Goal: Navigation & Orientation: Find specific page/section

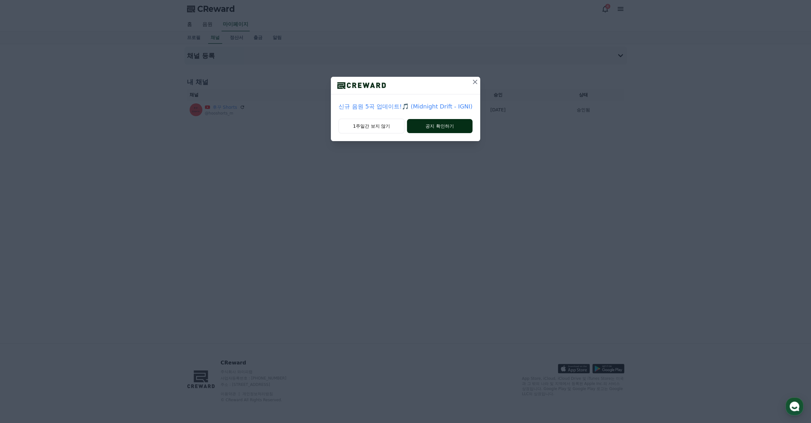
click at [435, 123] on button "공지 확인하기" at bounding box center [440, 126] width 66 height 14
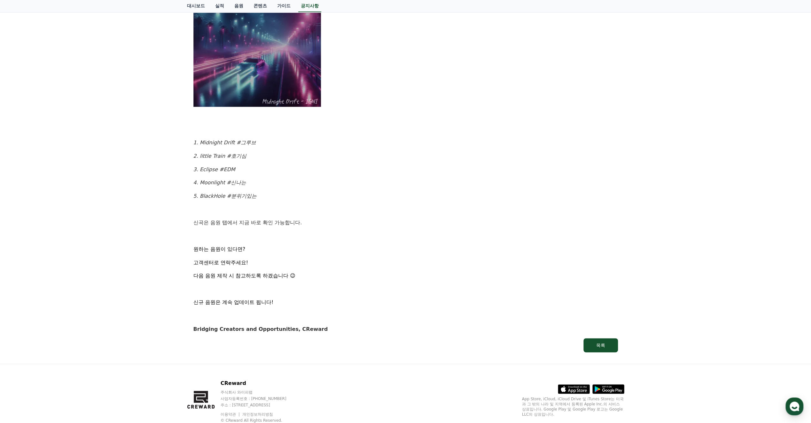
scroll to position [258, 0]
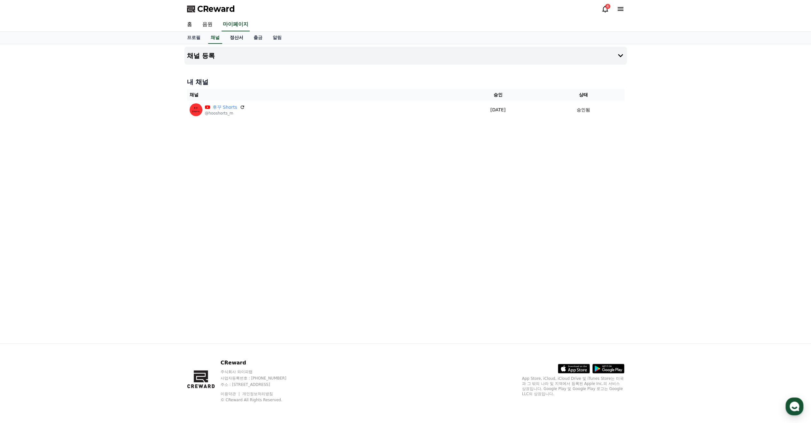
click at [238, 38] on link "정산서" at bounding box center [237, 38] width 24 height 12
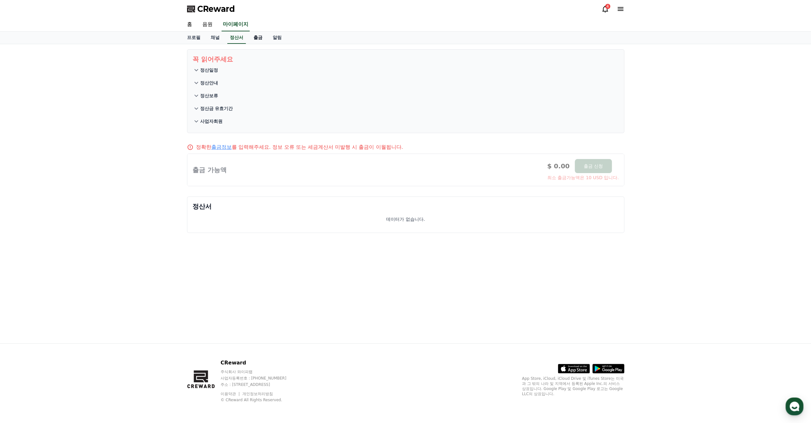
click at [260, 39] on link "출금" at bounding box center [257, 38] width 19 height 12
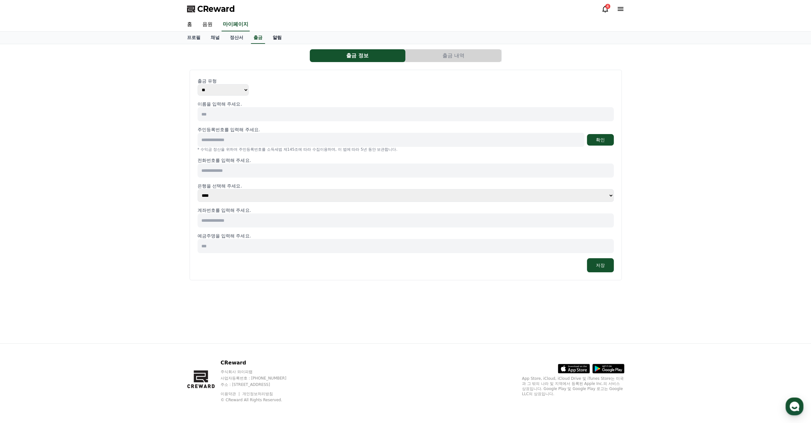
click at [278, 38] on link "알림" at bounding box center [277, 38] width 19 height 12
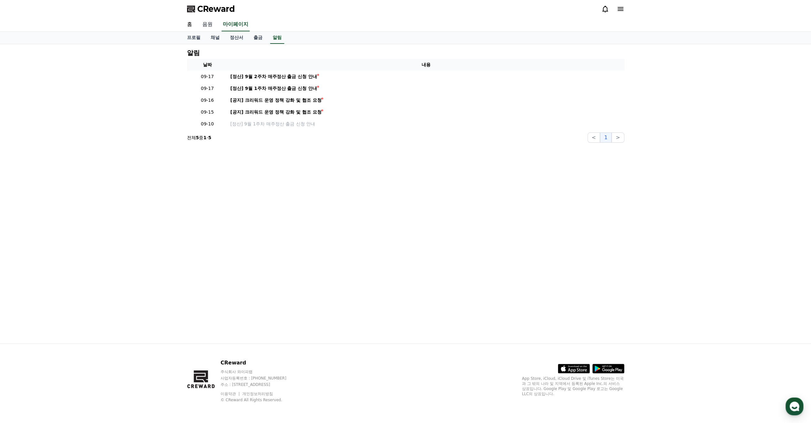
click at [214, 25] on link "음원" at bounding box center [207, 24] width 20 height 13
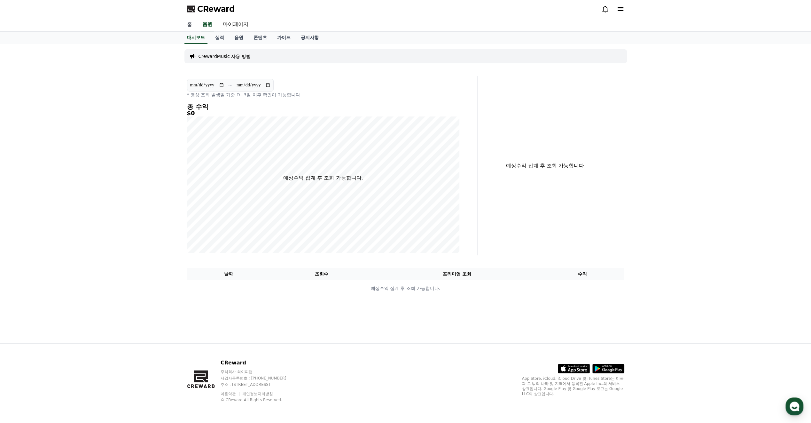
click at [190, 24] on link "홈" at bounding box center [189, 24] width 15 height 13
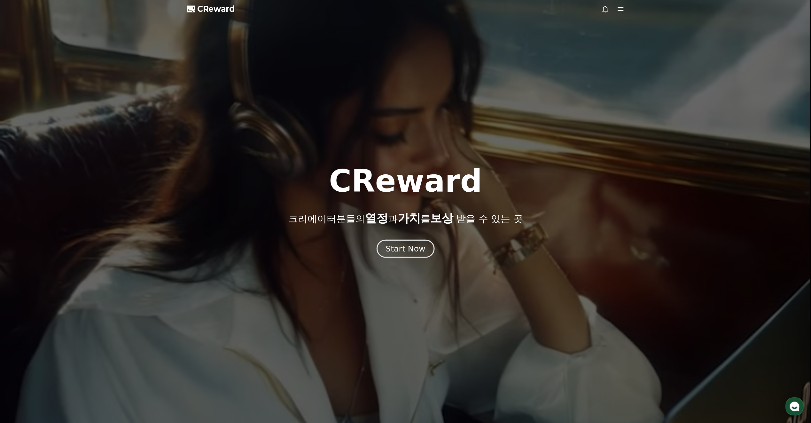
click at [398, 245] on div "Start Now" at bounding box center [406, 248] width 40 height 11
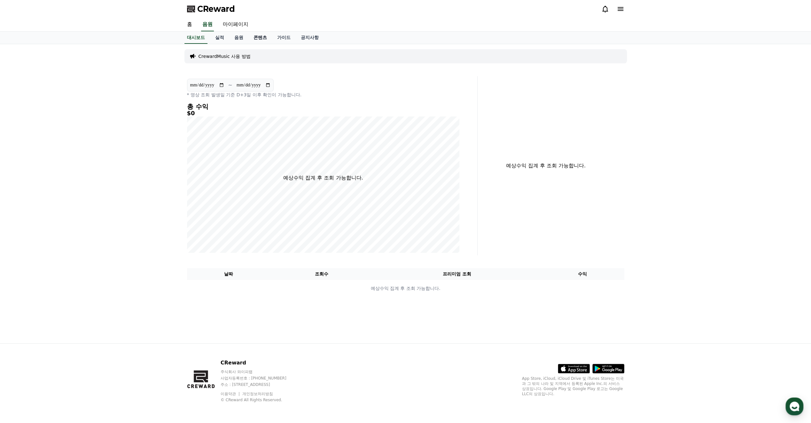
click at [261, 36] on link "콘텐츠" at bounding box center [260, 38] width 24 height 12
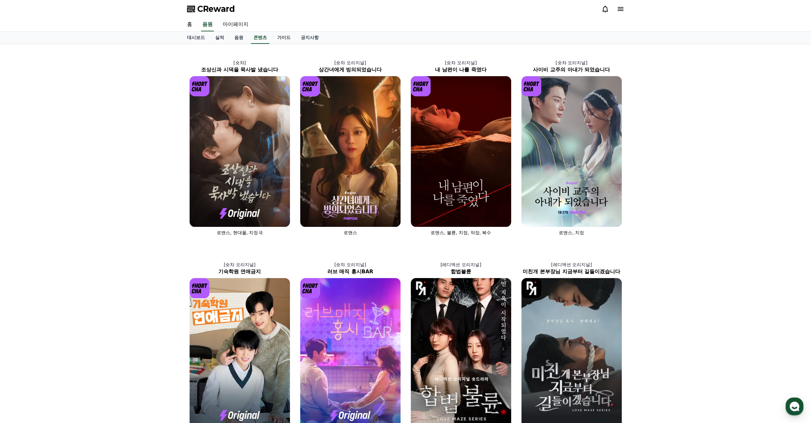
click at [698, 168] on div "[숏챠] 조상신과 시댁을 묵사발 냈습니다 로맨스, 현대물, 치정극 [숏챠 오리지널] 상간녀에게 빙의되었습니다 로맨스 [숏챠 오리지널] 내 남편…" at bounding box center [405, 345] width 811 height 603
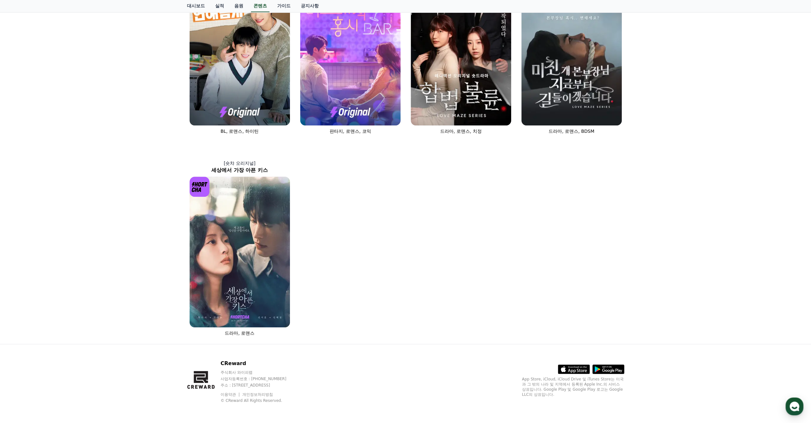
scroll to position [303, 0]
